Goal: Check status: Check status

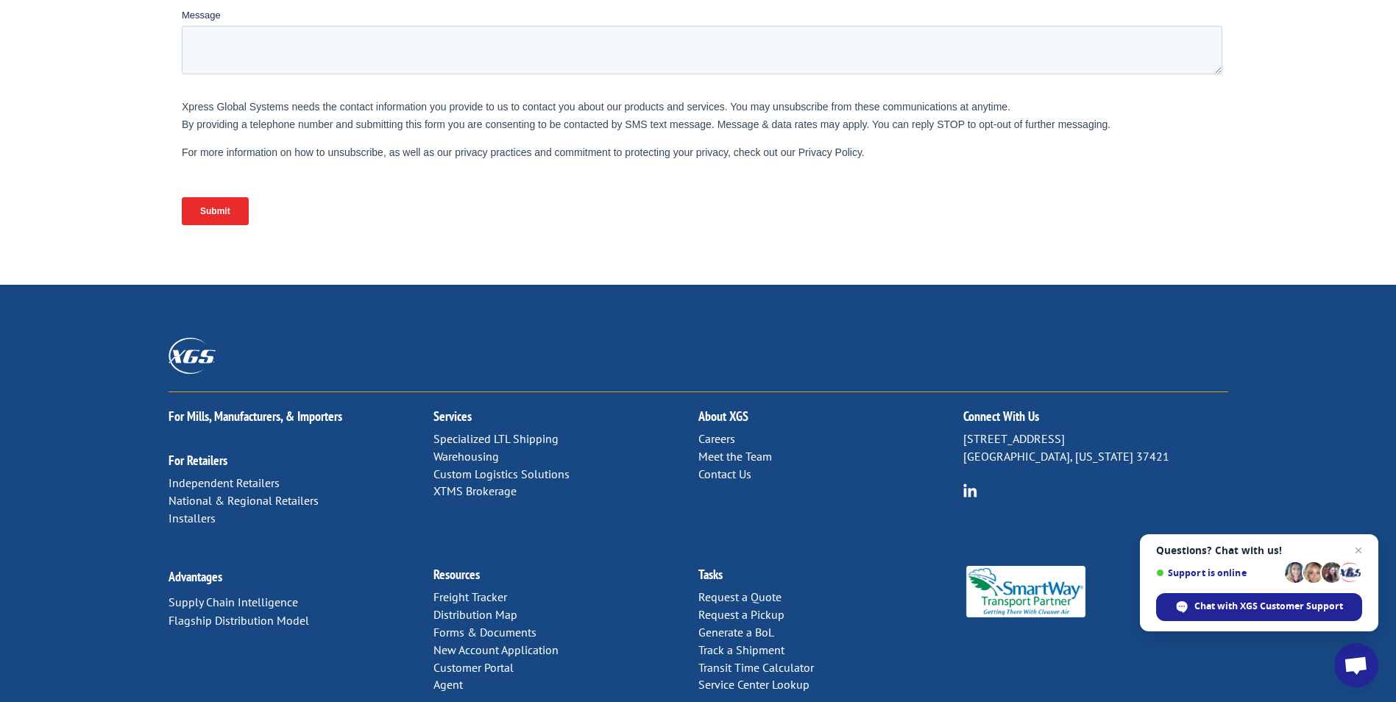
scroll to position [552, 0]
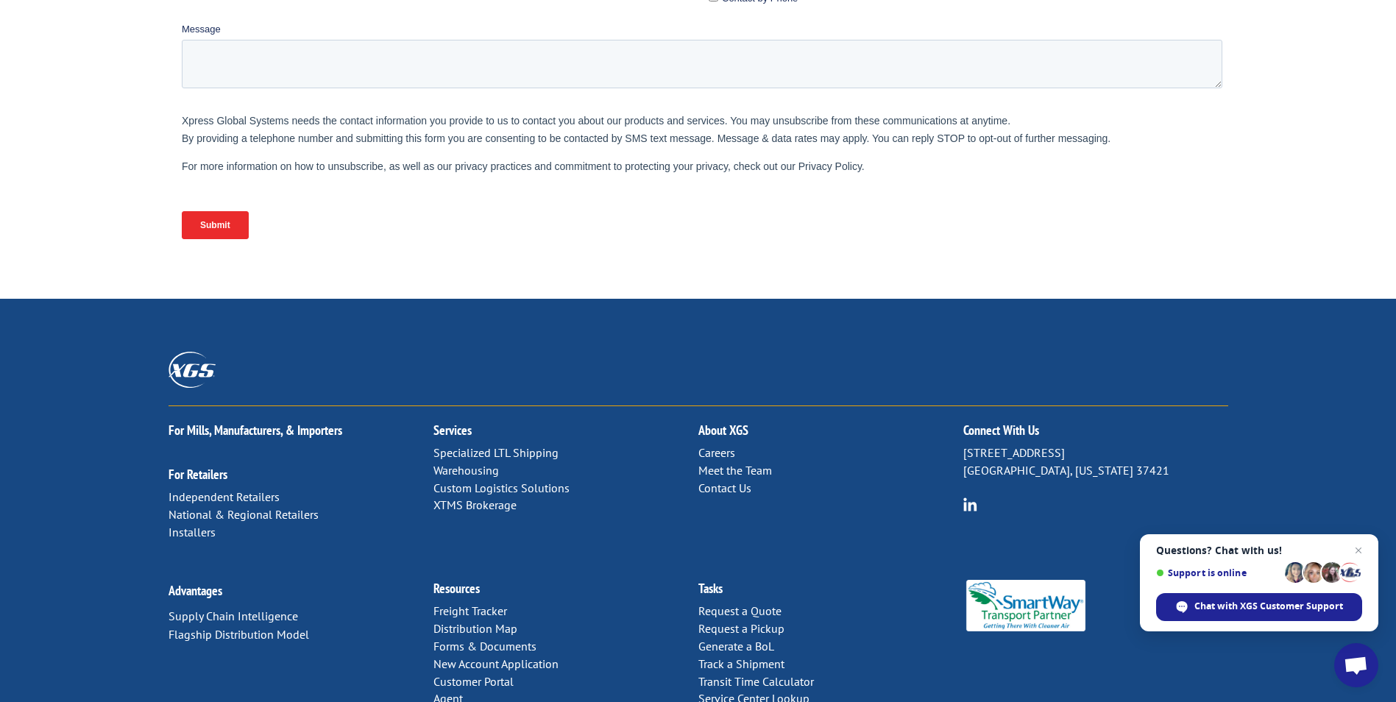
click at [736, 481] on link "Contact Us" at bounding box center [725, 488] width 53 height 15
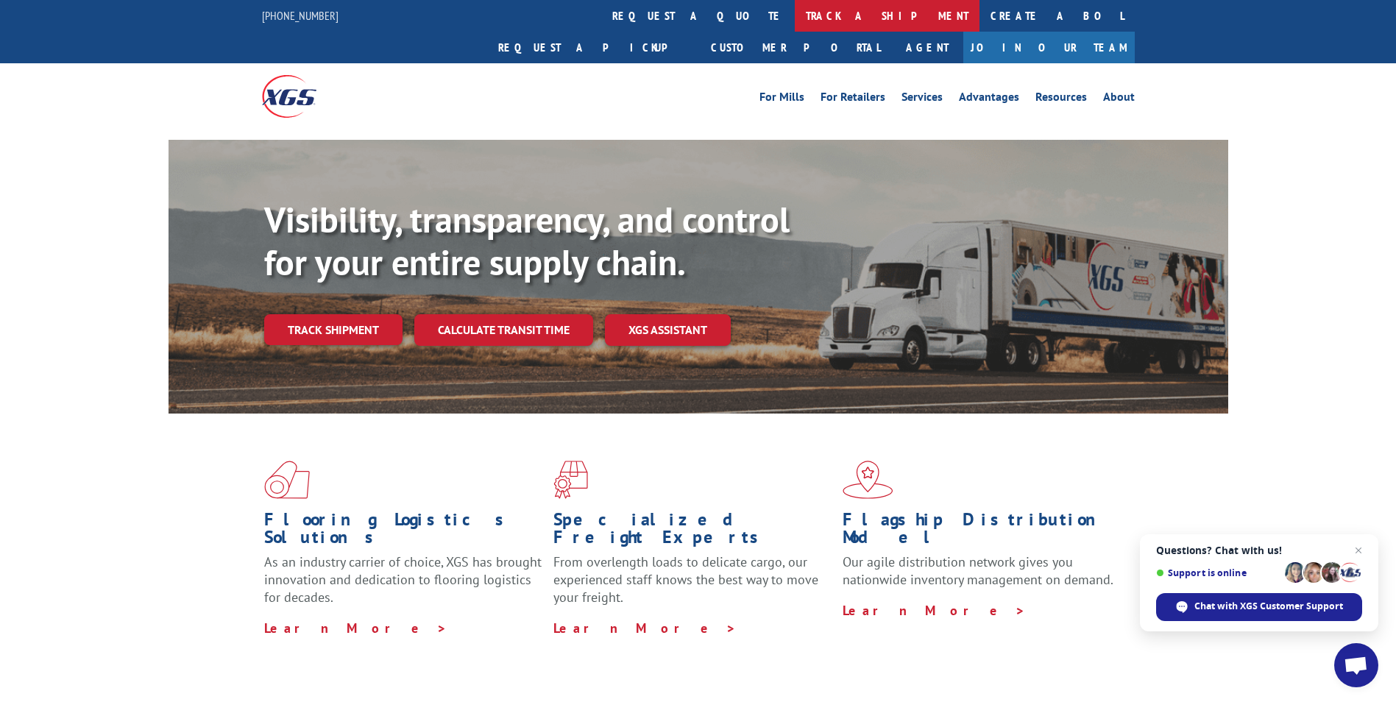
click at [795, 15] on link "track a shipment" at bounding box center [887, 16] width 185 height 32
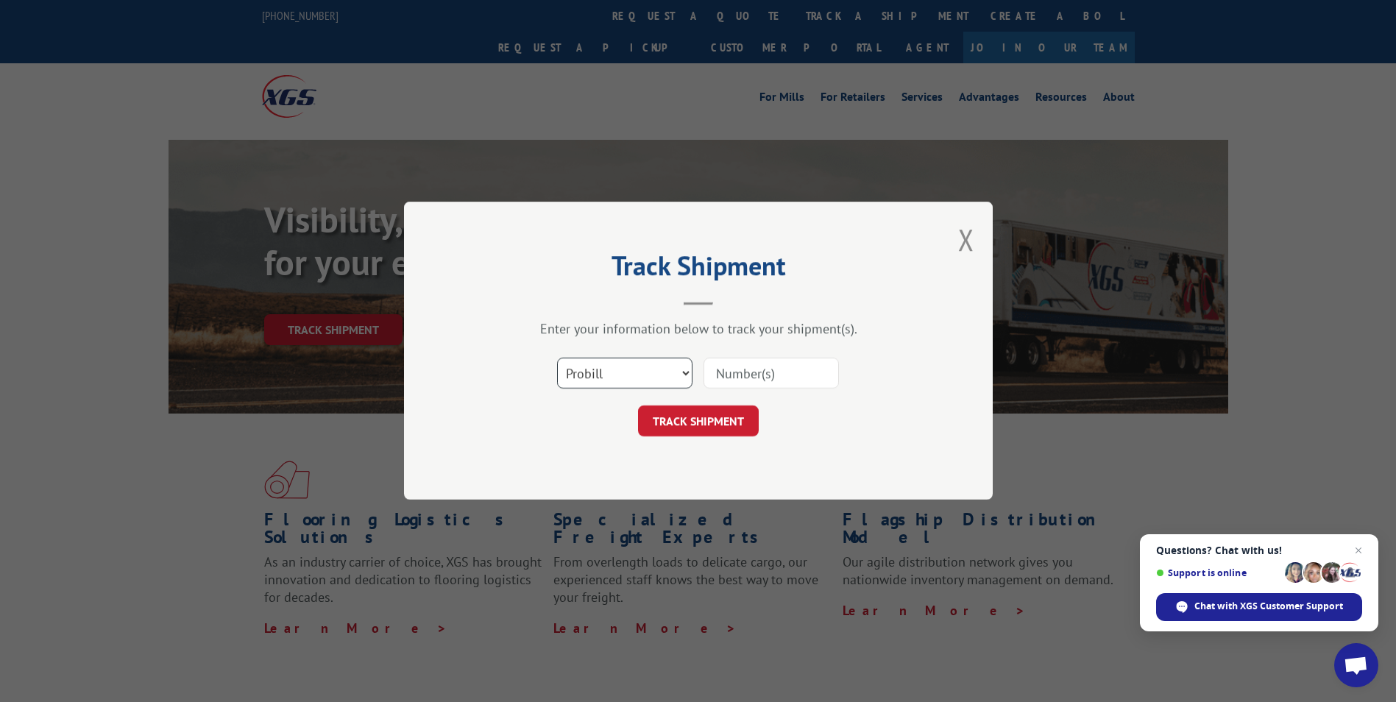
click at [681, 382] on select "Select category... Probill BOL PO" at bounding box center [624, 373] width 135 height 31
select select "po"
click at [557, 358] on select "Select category... Probill BOL PO" at bounding box center [624, 373] width 135 height 31
click at [771, 378] on input at bounding box center [771, 373] width 135 height 31
click at [753, 378] on input at bounding box center [771, 373] width 135 height 31
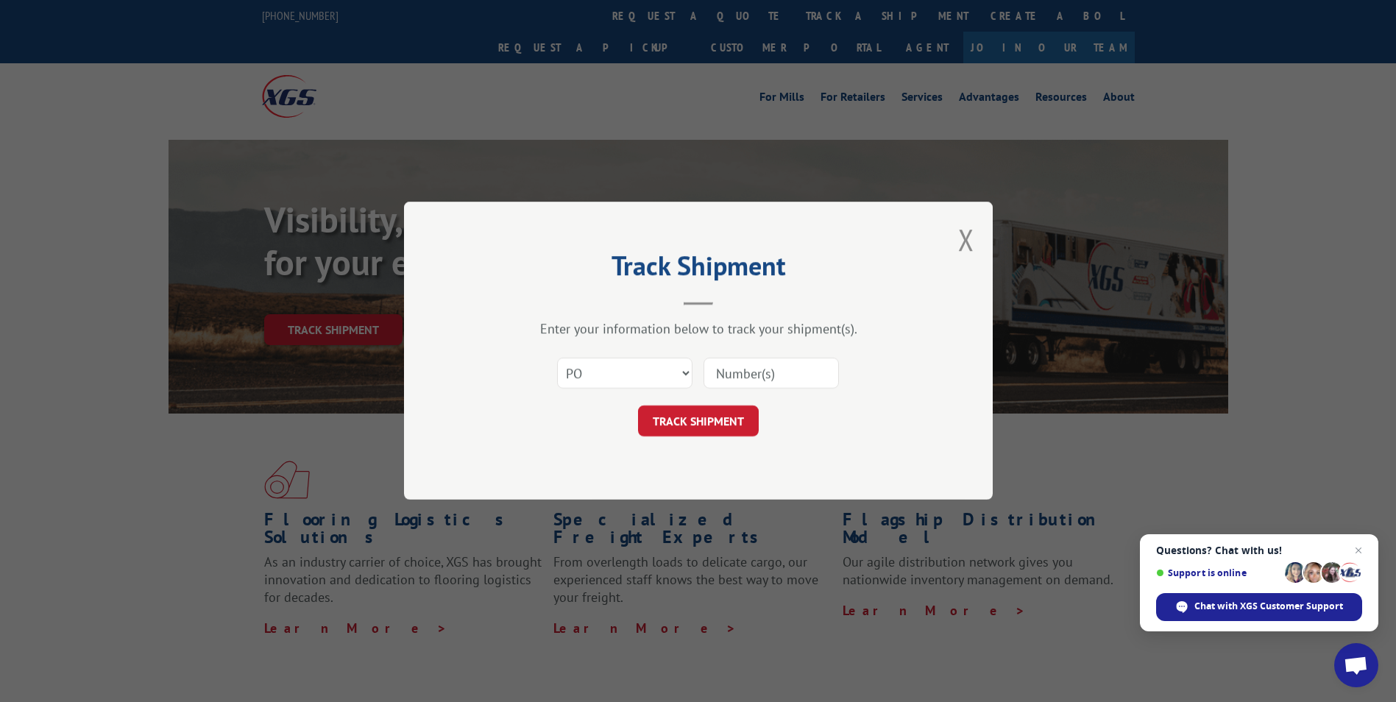
paste input "[URL][DOMAIN_NAME]"
type input "[URL][DOMAIN_NAME]"
click at [755, 378] on input "[URL][DOMAIN_NAME]" at bounding box center [771, 373] width 135 height 31
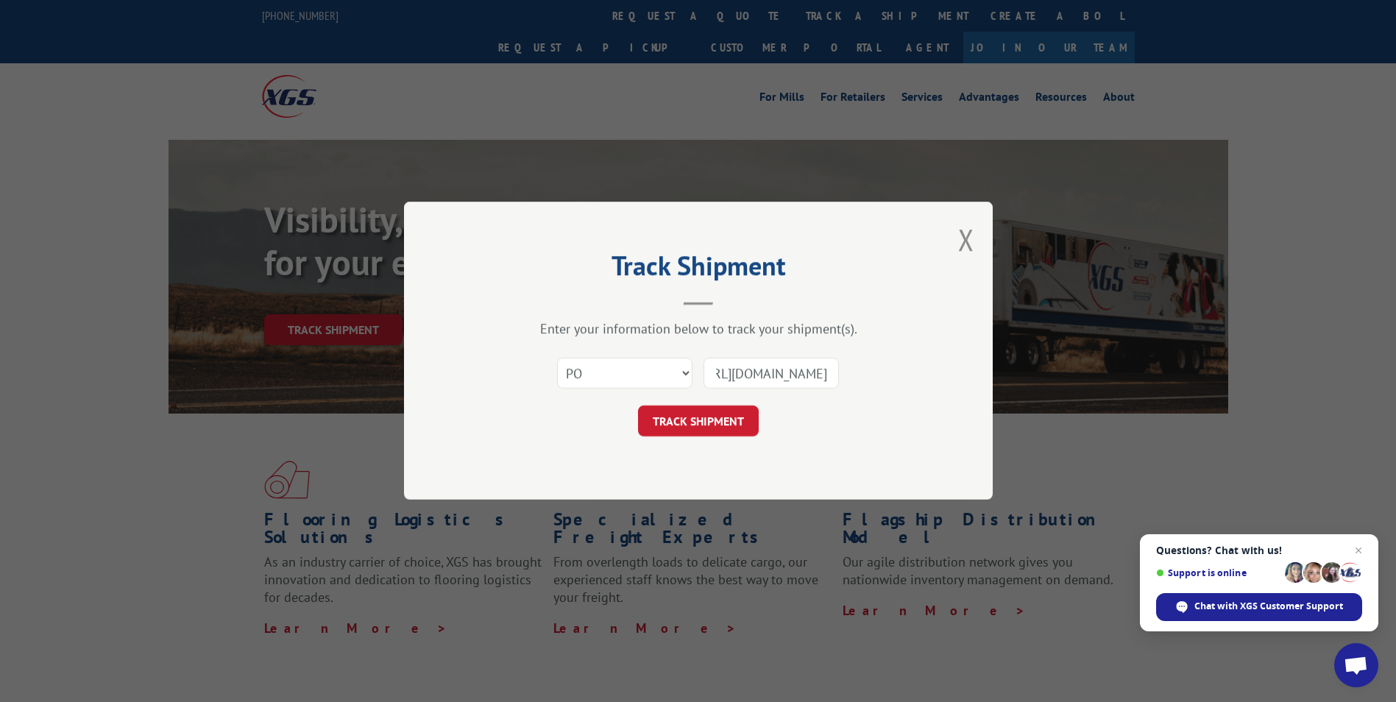
click at [755, 378] on input "[URL][DOMAIN_NAME]" at bounding box center [771, 373] width 135 height 31
click at [724, 378] on input at bounding box center [771, 373] width 135 height 31
paste input "17605443"
type input "17605443"
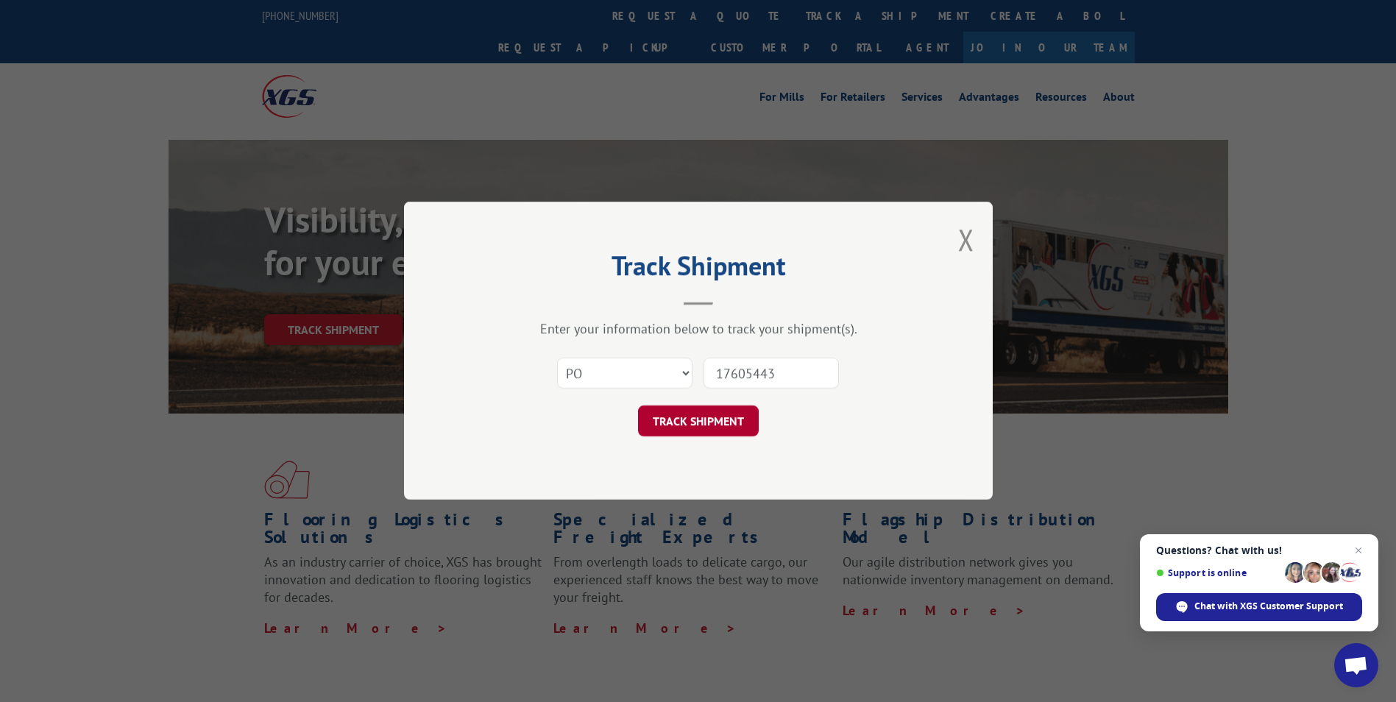
click at [739, 420] on button "TRACK SHIPMENT" at bounding box center [698, 421] width 121 height 31
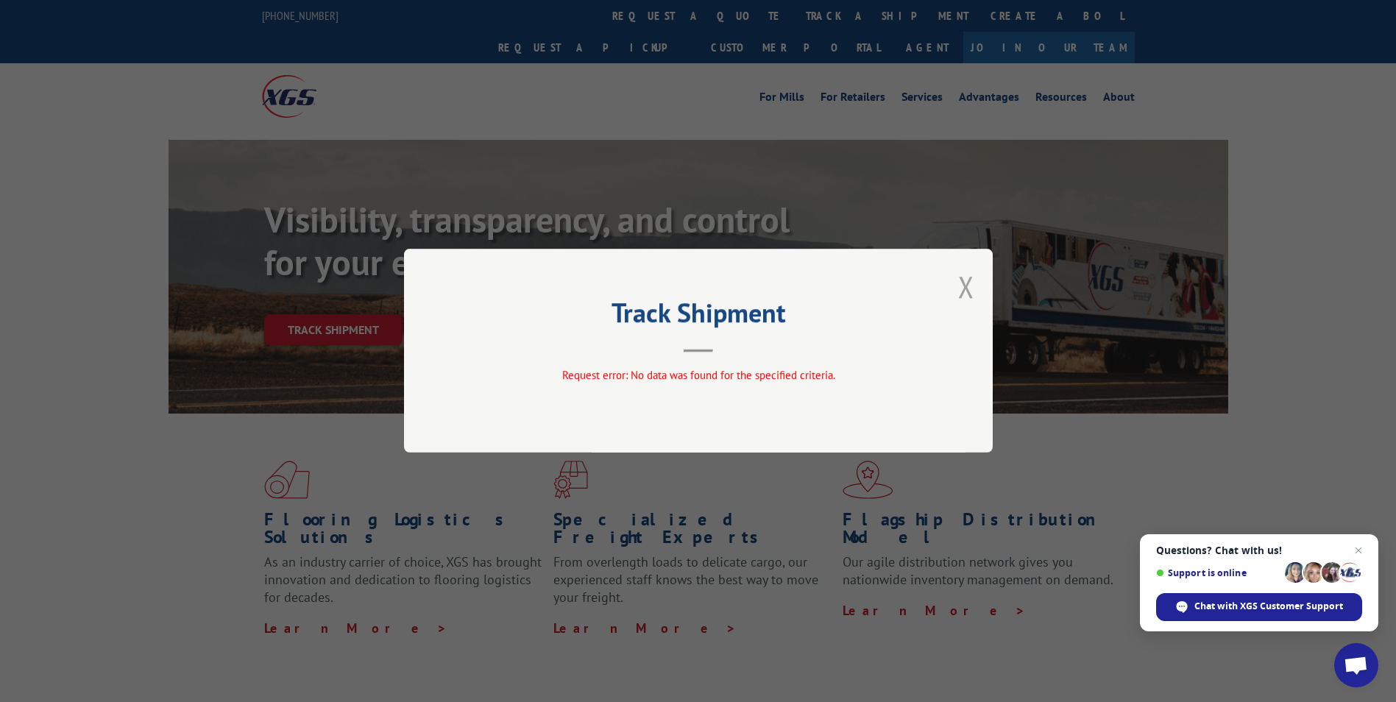
click at [969, 286] on button "Close modal" at bounding box center [966, 286] width 16 height 39
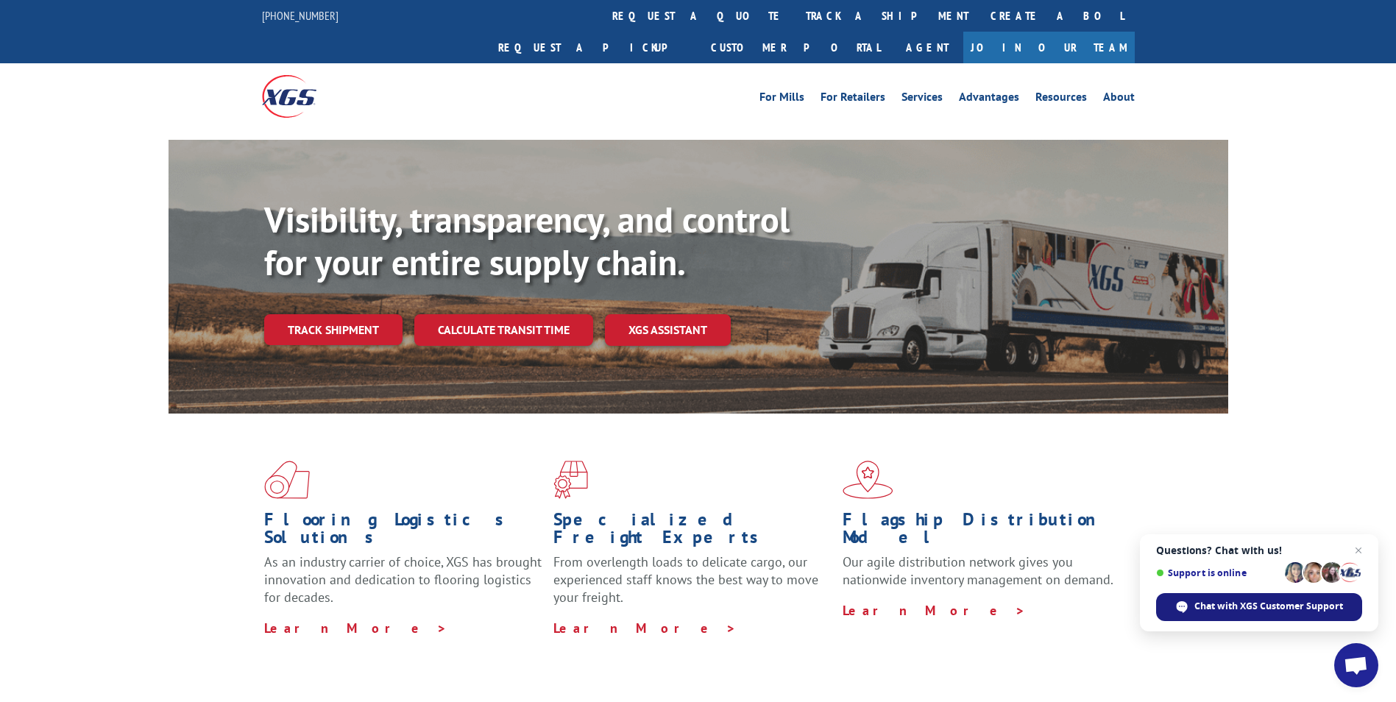
click at [1217, 608] on span "Chat with XGS Customer Support" at bounding box center [1269, 606] width 149 height 13
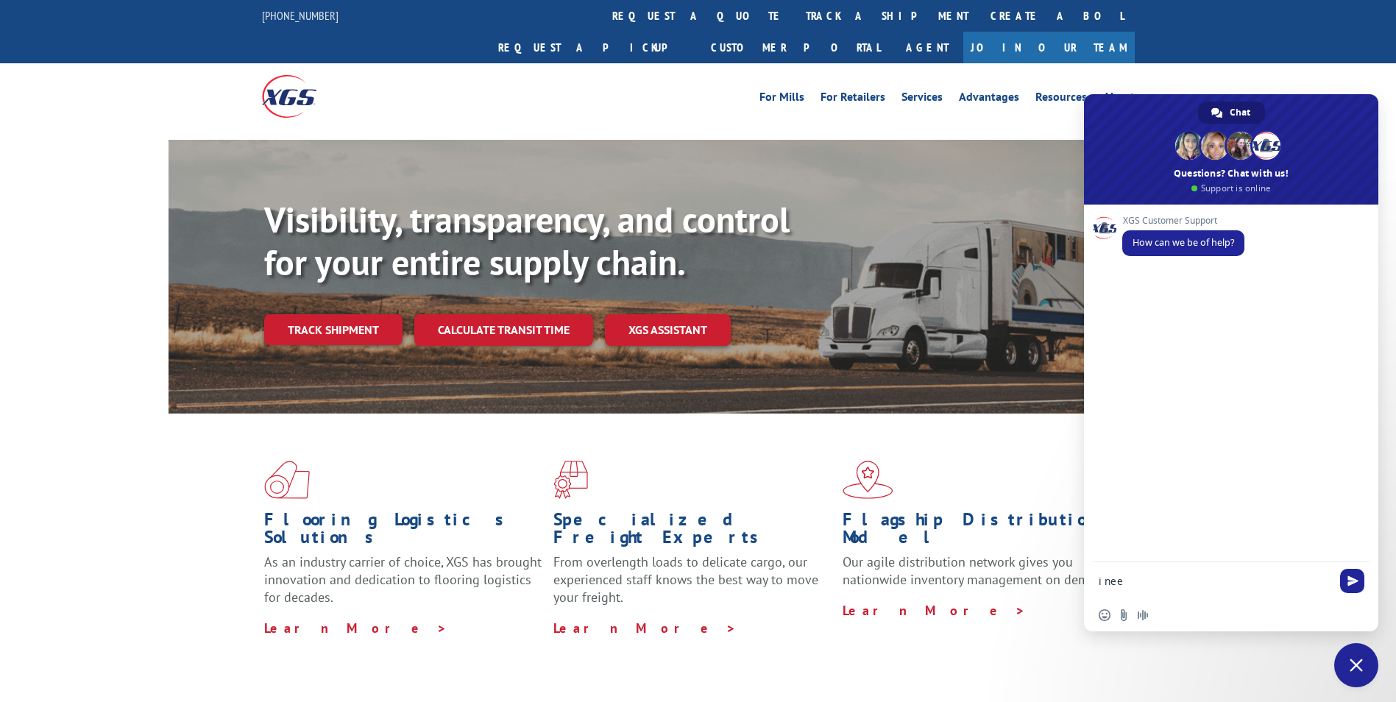
type textarea "i nee"
